Goal: Check status

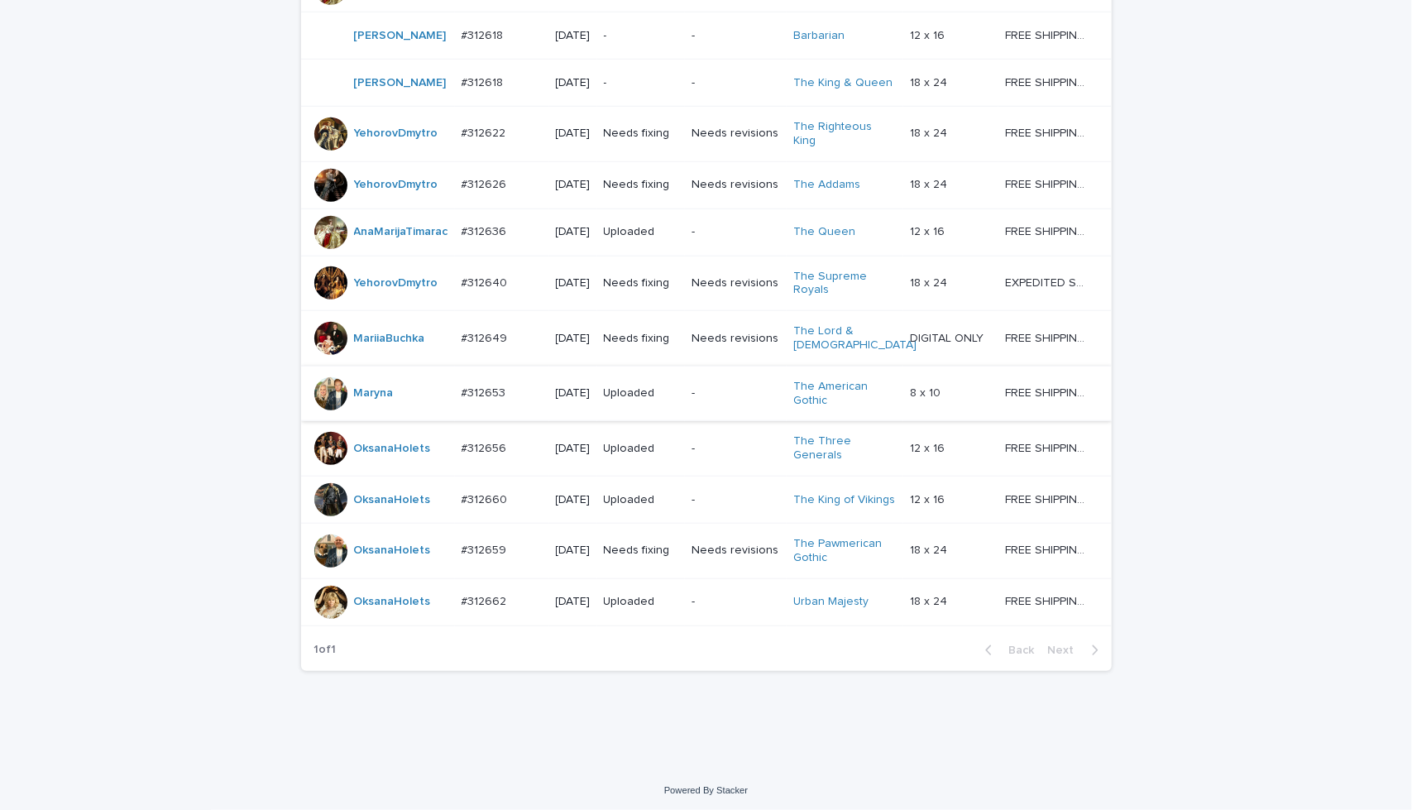
scroll to position [805, 0]
click at [743, 399] on p "-" at bounding box center [735, 392] width 88 height 14
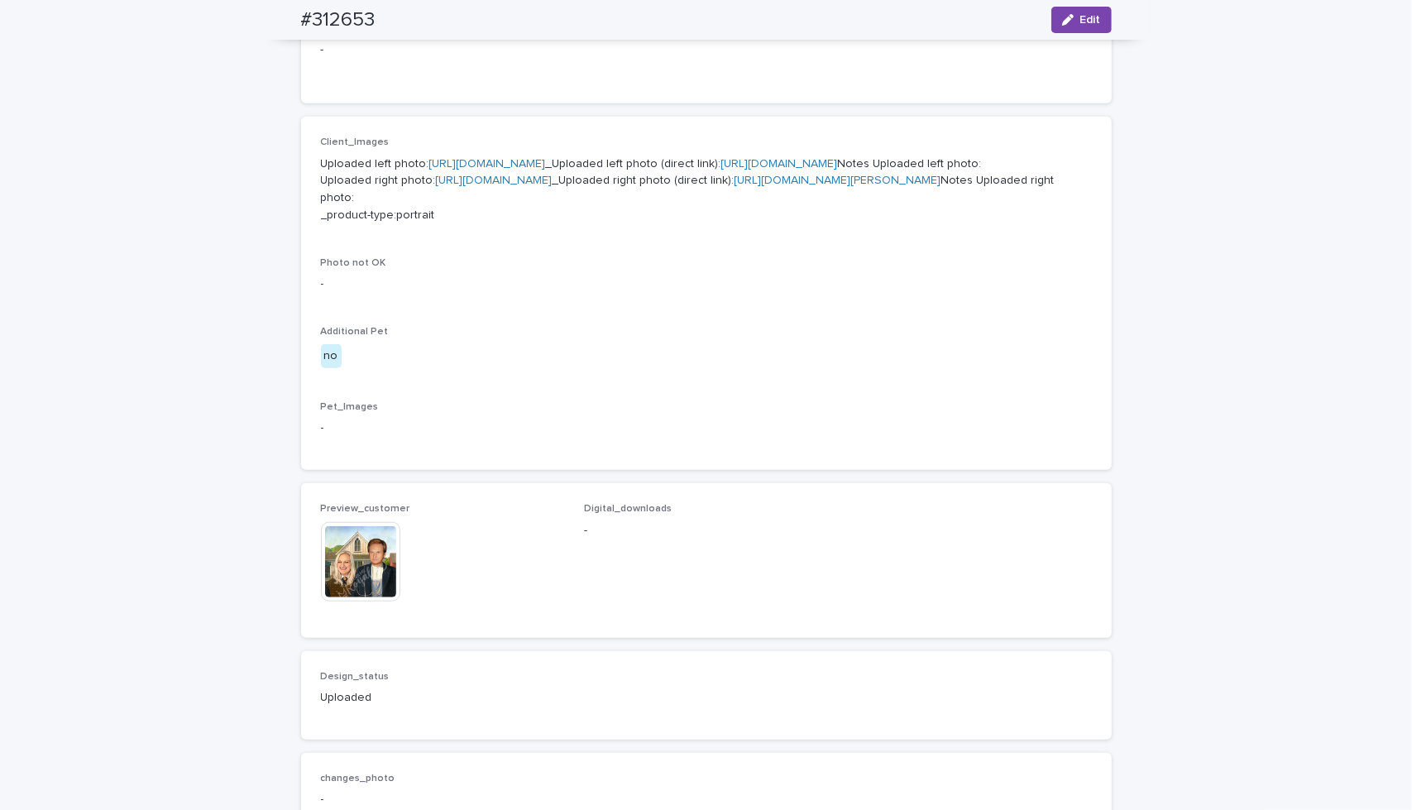
scroll to position [633, 0]
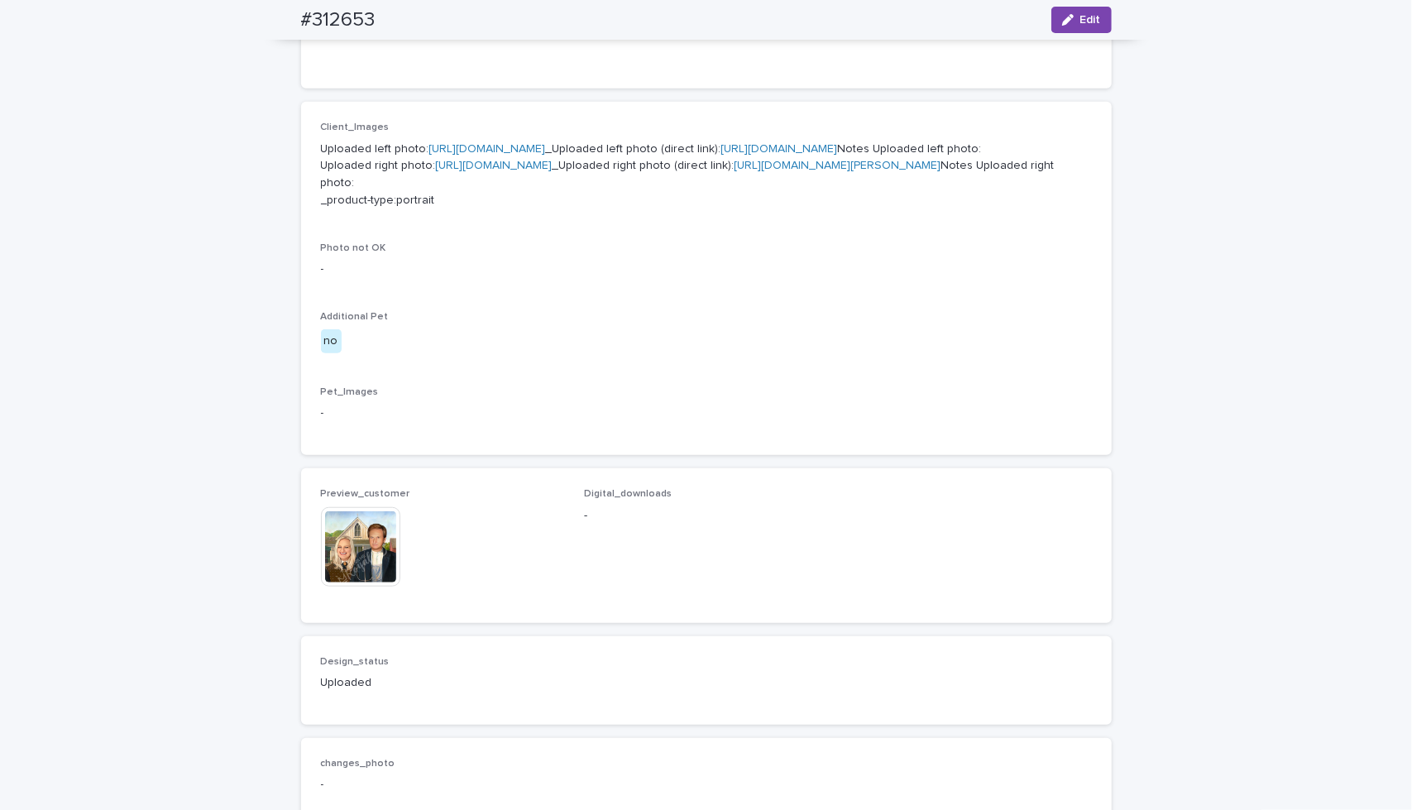
click at [353, 586] on img at bounding box center [360, 546] width 79 height 79
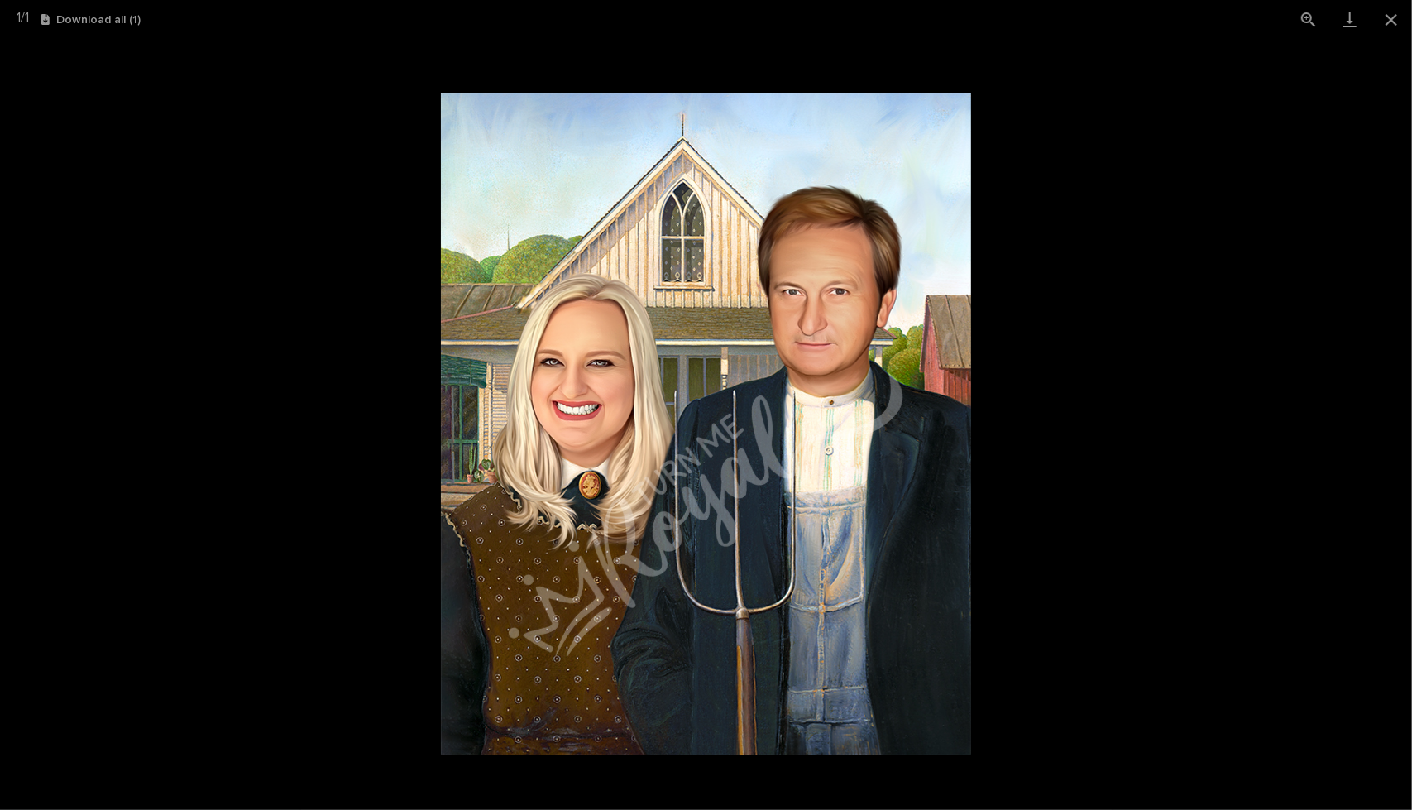
click at [1170, 277] on picture at bounding box center [706, 424] width 1412 height 771
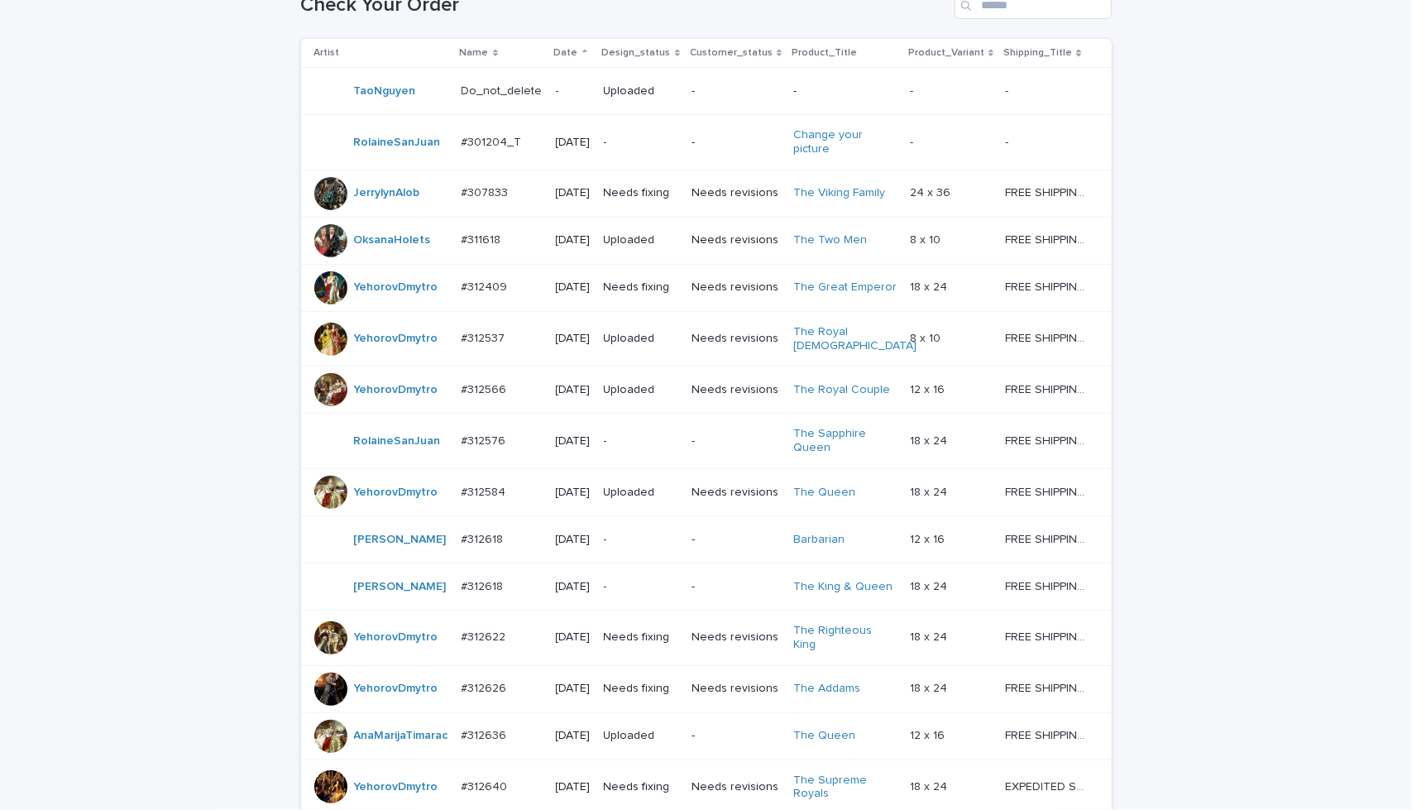
scroll to position [301, 0]
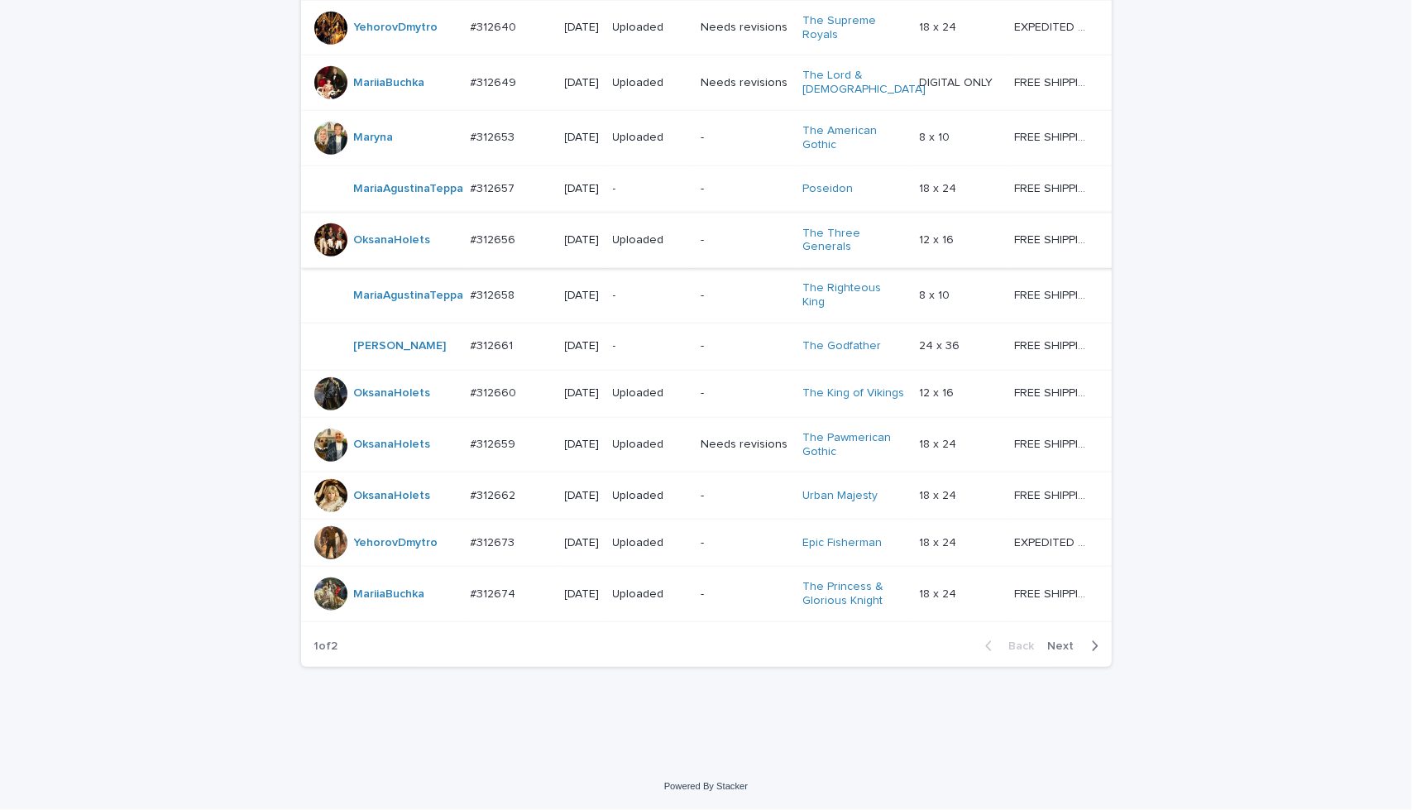
scroll to position [1379, 0]
click at [1064, 645] on span "Next" at bounding box center [1066, 646] width 36 height 12
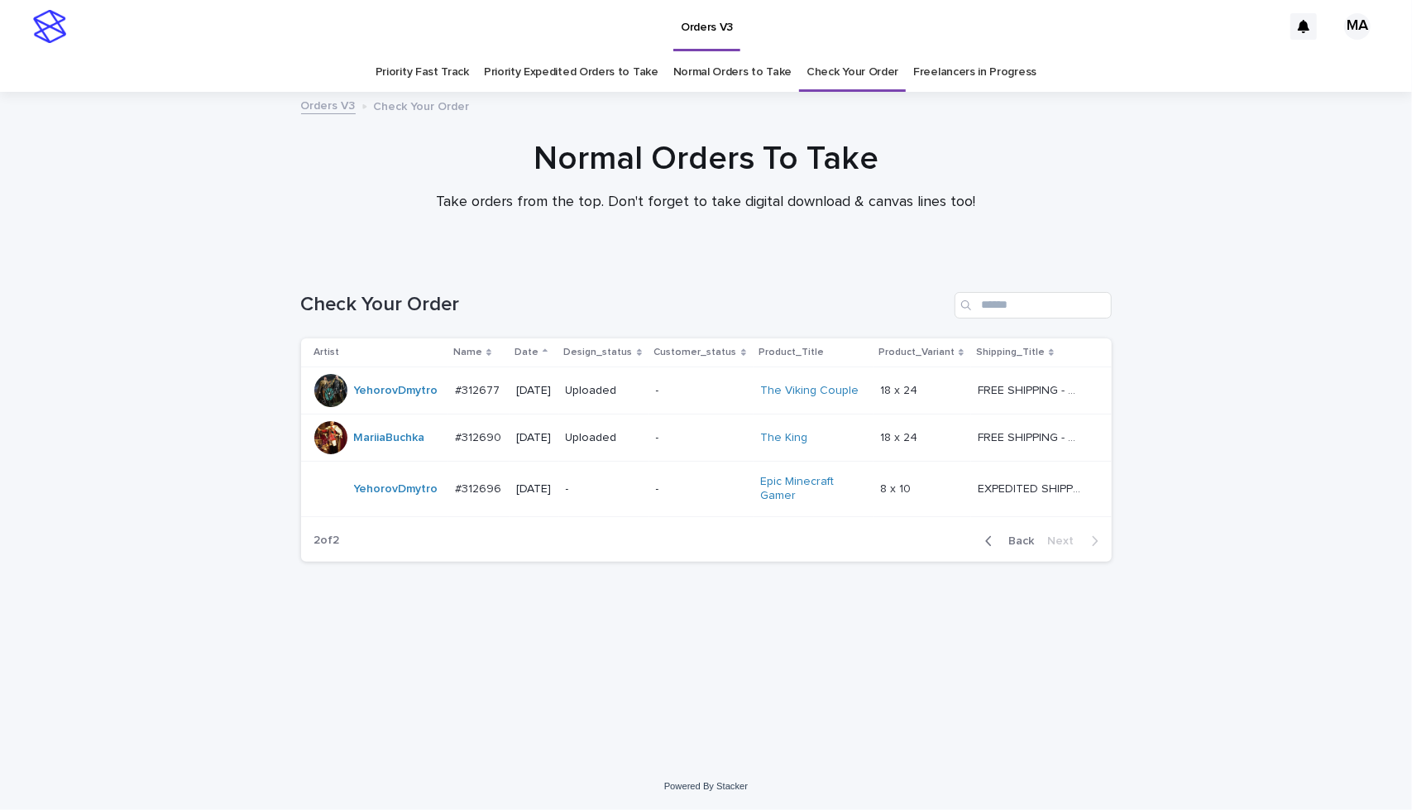
click at [1022, 535] on span "Back" at bounding box center [1017, 541] width 36 height 12
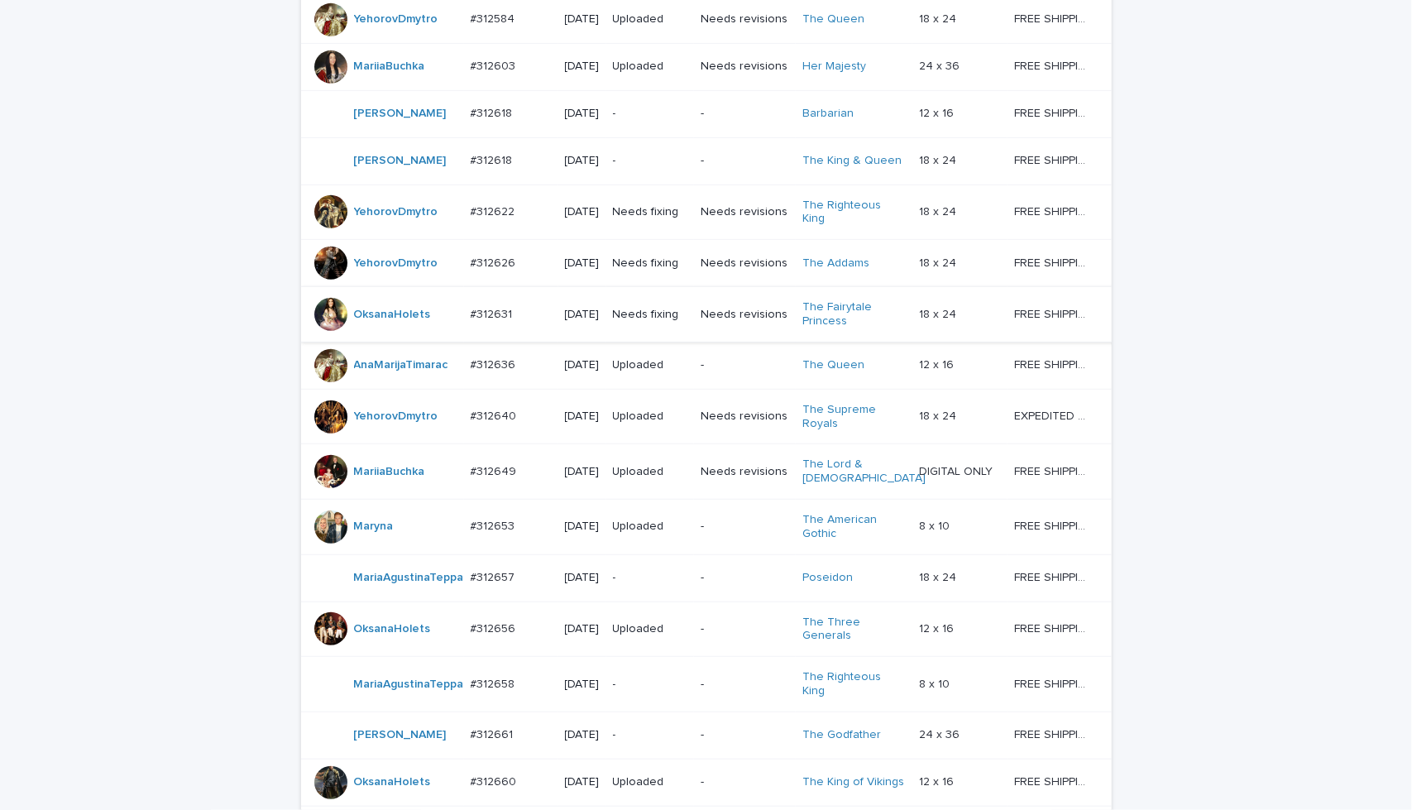
scroll to position [910, 0]
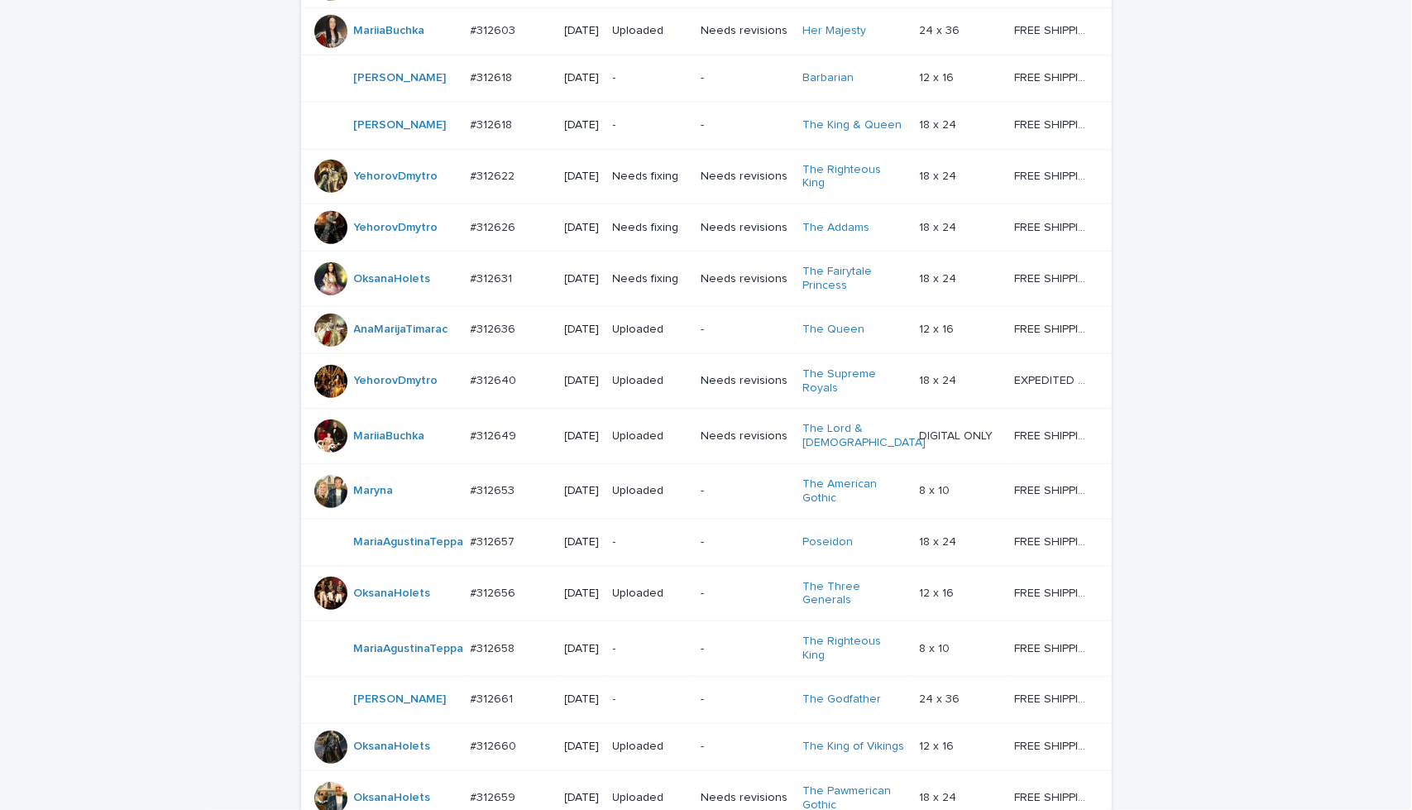
click at [772, 307] on td "Needs revisions" at bounding box center [745, 278] width 102 height 55
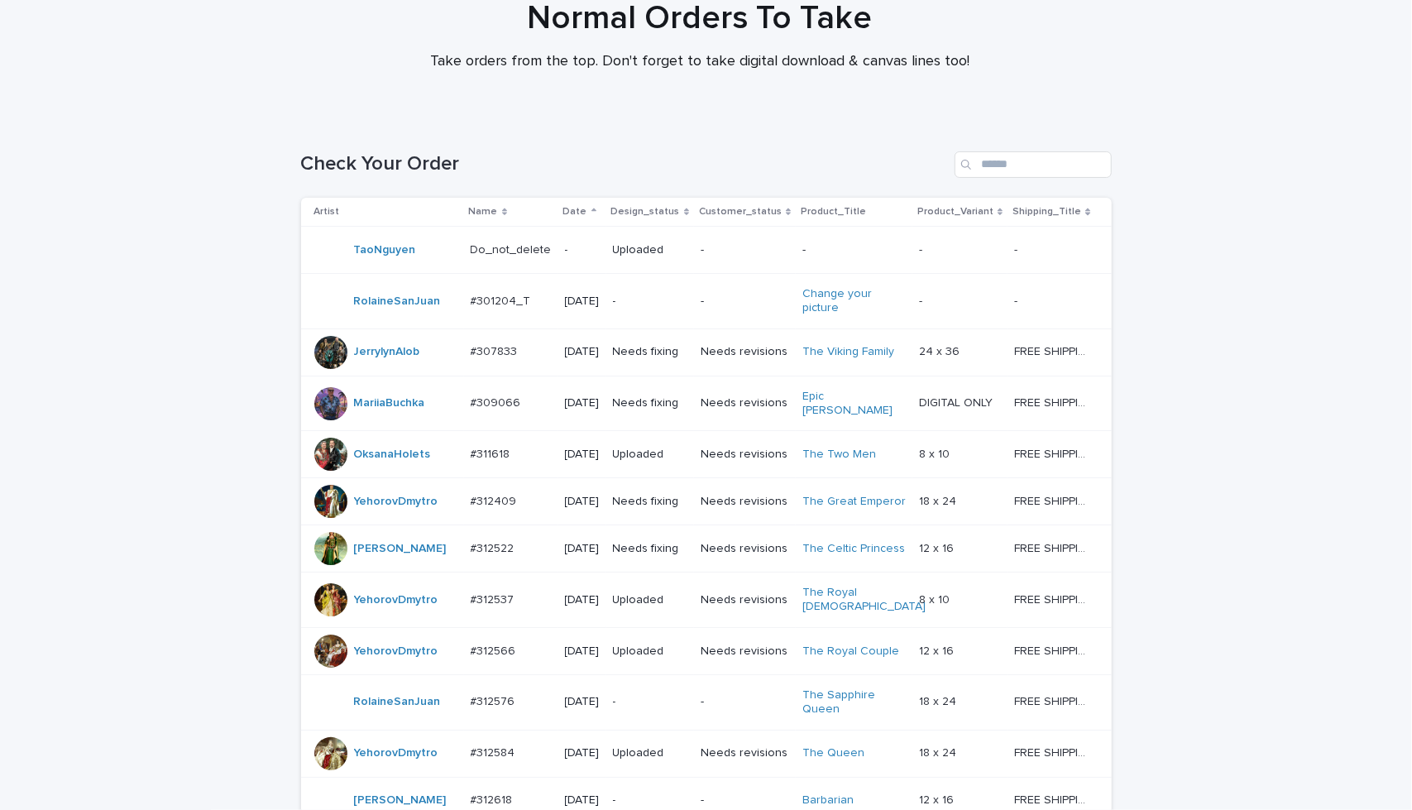
scroll to position [139, 0]
